Goal: Task Accomplishment & Management: Use online tool/utility

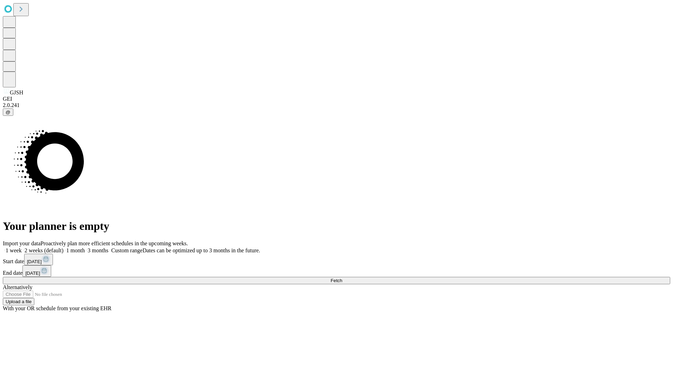
click at [342, 278] on span "Fetch" at bounding box center [337, 280] width 12 height 5
